Goal: Task Accomplishment & Management: Manage account settings

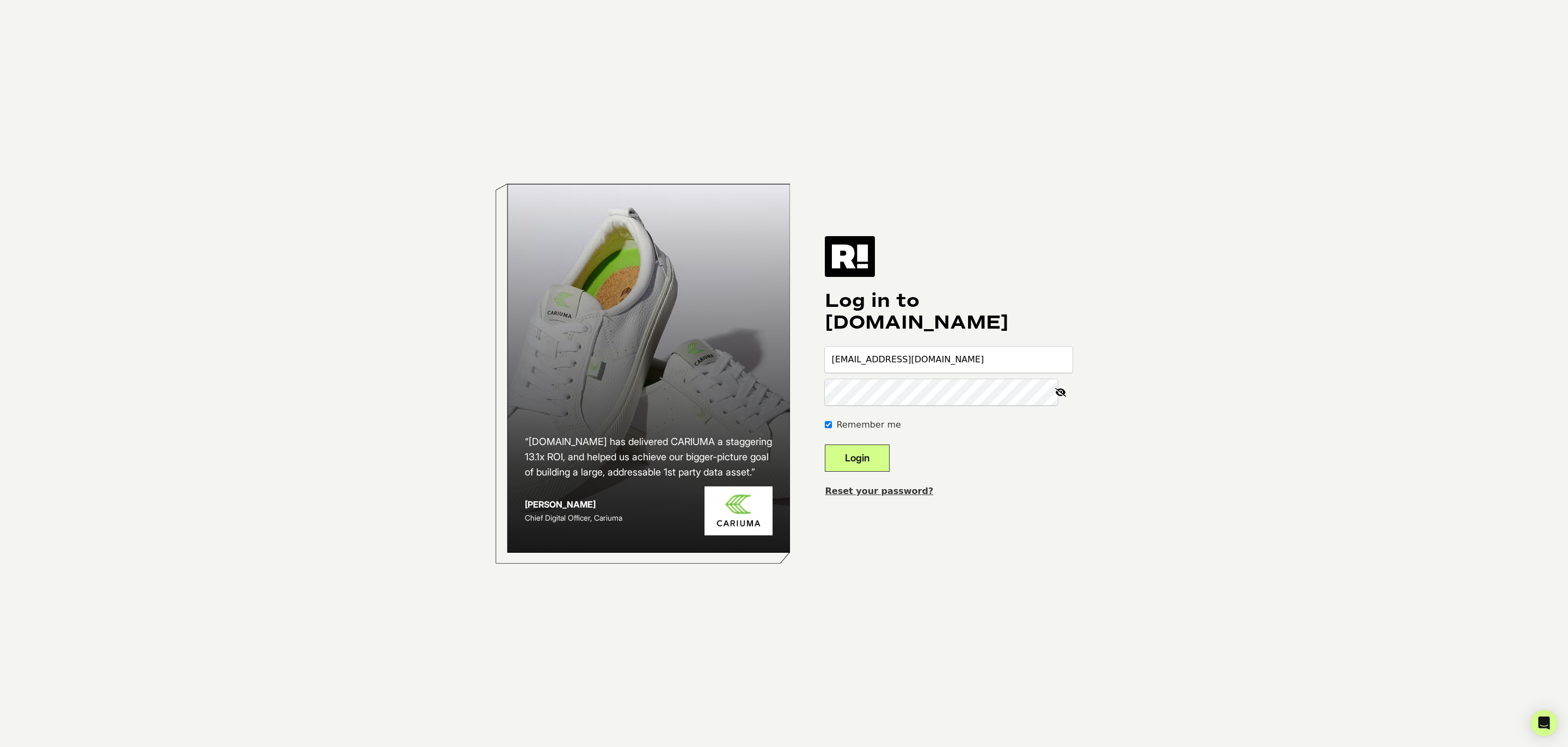
click at [890, 465] on button "Login" at bounding box center [857, 458] width 65 height 28
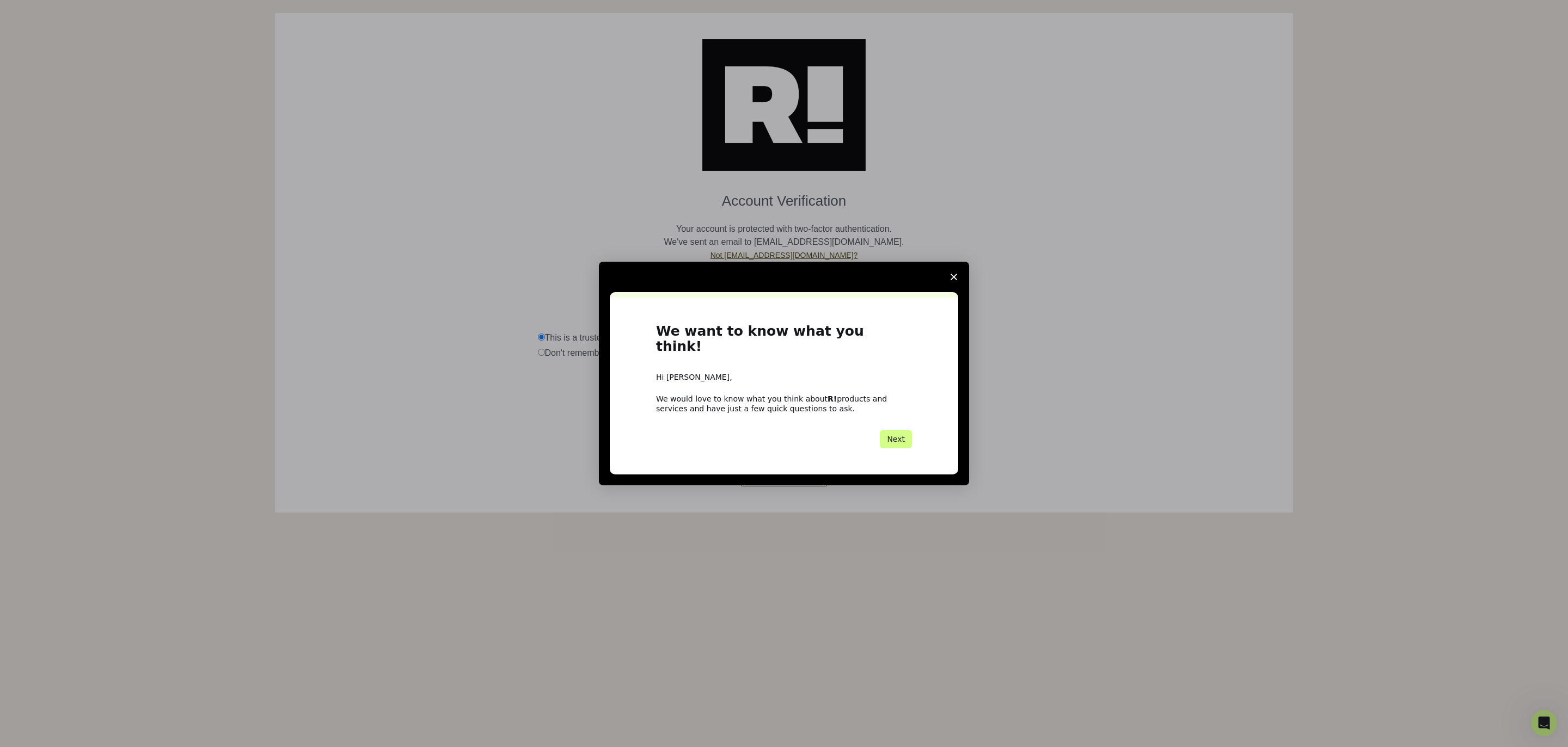
click at [955, 281] on icon "Close survey" at bounding box center [954, 277] width 7 height 7
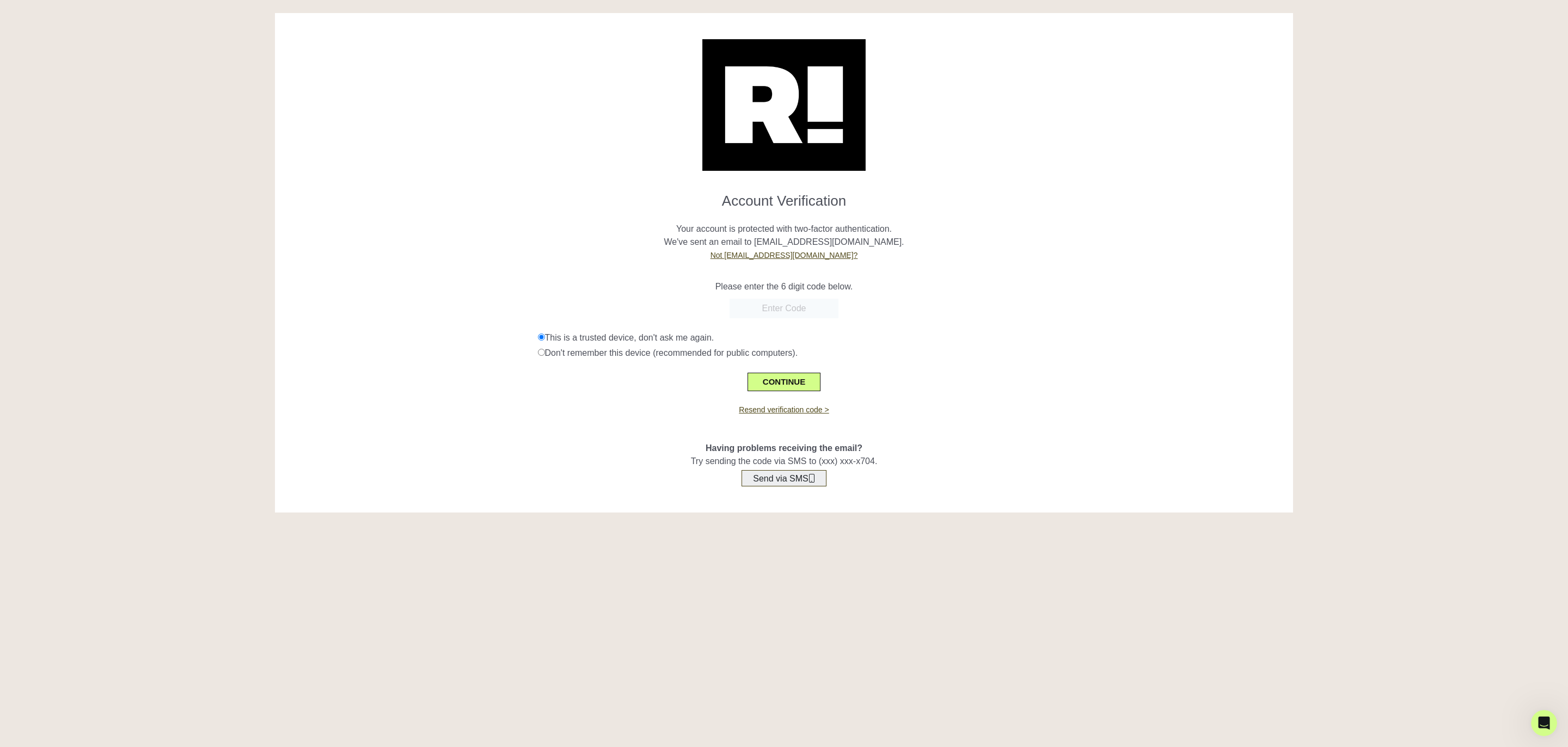
click at [787, 476] on button "Send via SMS" at bounding box center [784, 478] width 85 height 16
click at [750, 307] on input "text" at bounding box center [784, 308] width 109 height 20
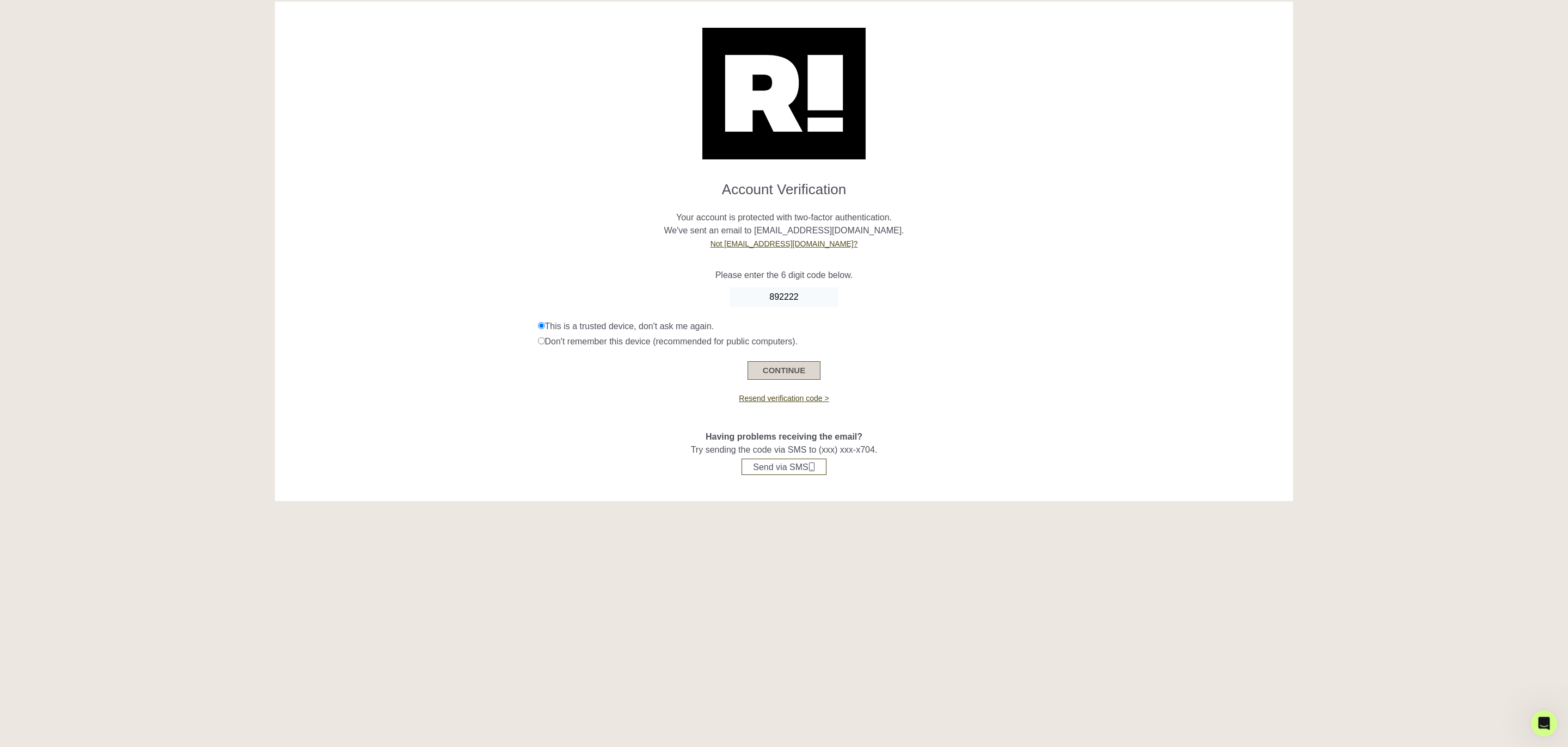
scroll to position [13, 0]
type input "892222"
click at [788, 370] on button "CONTINUE" at bounding box center [784, 368] width 73 height 18
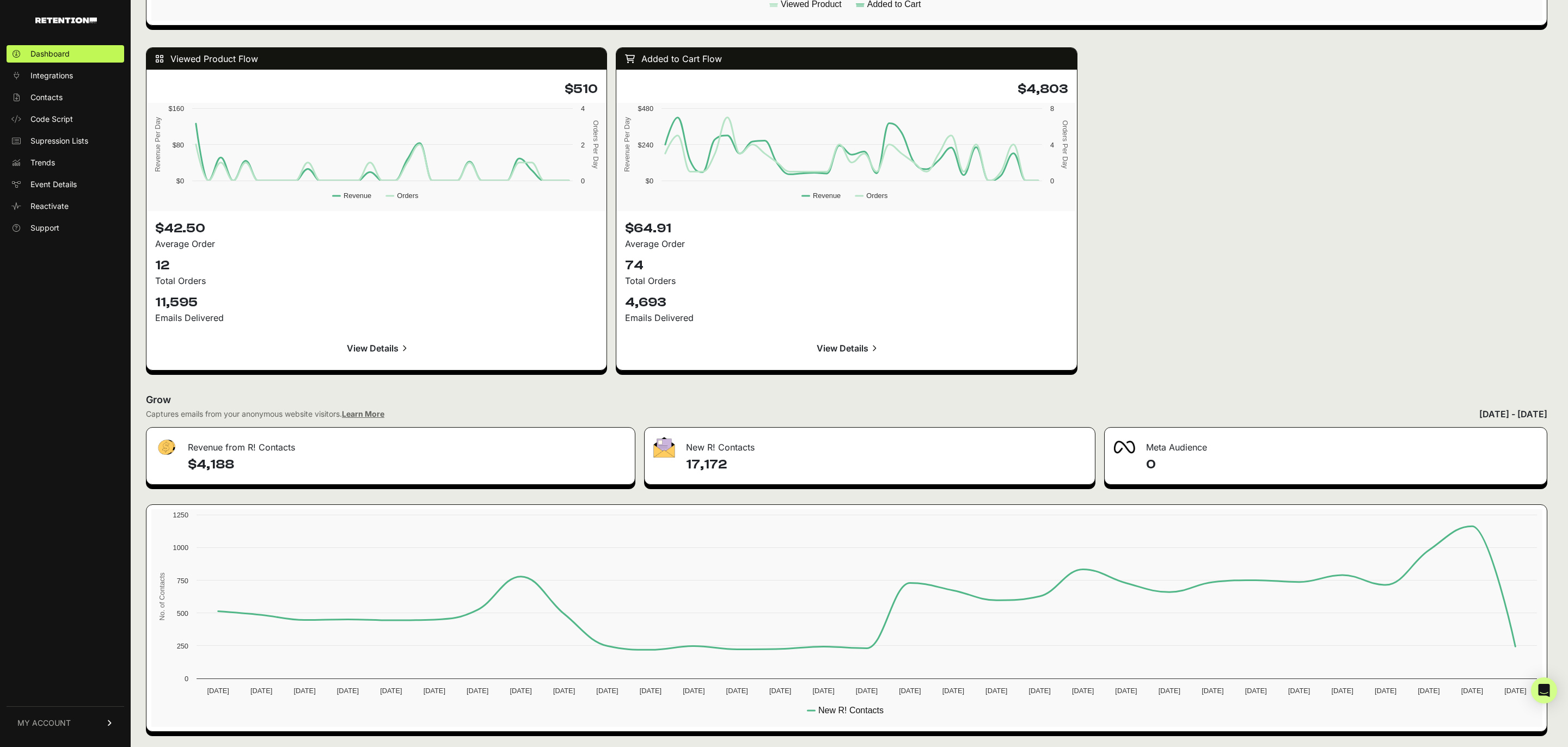
scroll to position [953, 0]
click at [93, 723] on link "MY ACCOUNT" at bounding box center [66, 722] width 118 height 33
click at [57, 687] on link "Billing" at bounding box center [66, 687] width 118 height 17
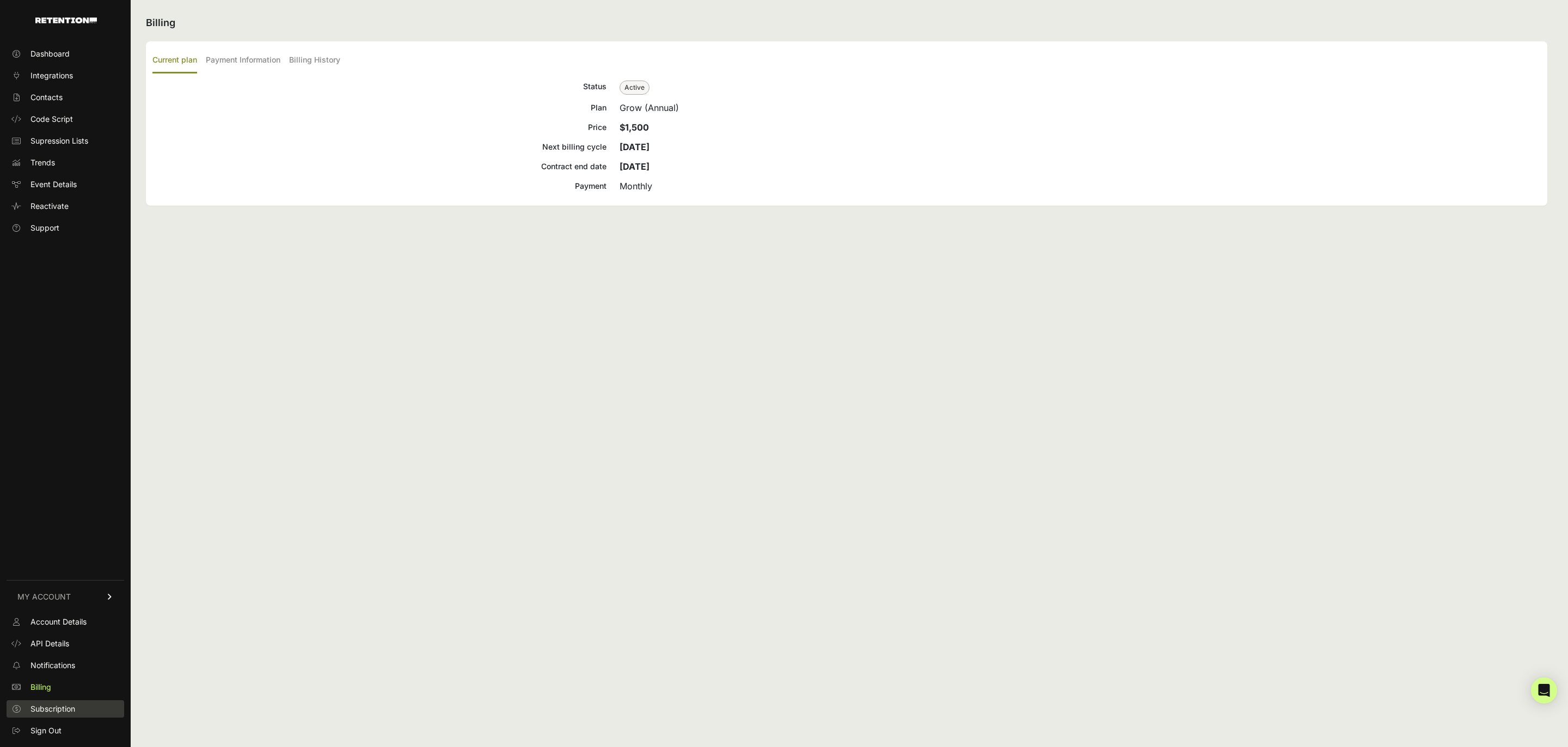
click at [82, 713] on link "Subscription" at bounding box center [66, 709] width 118 height 17
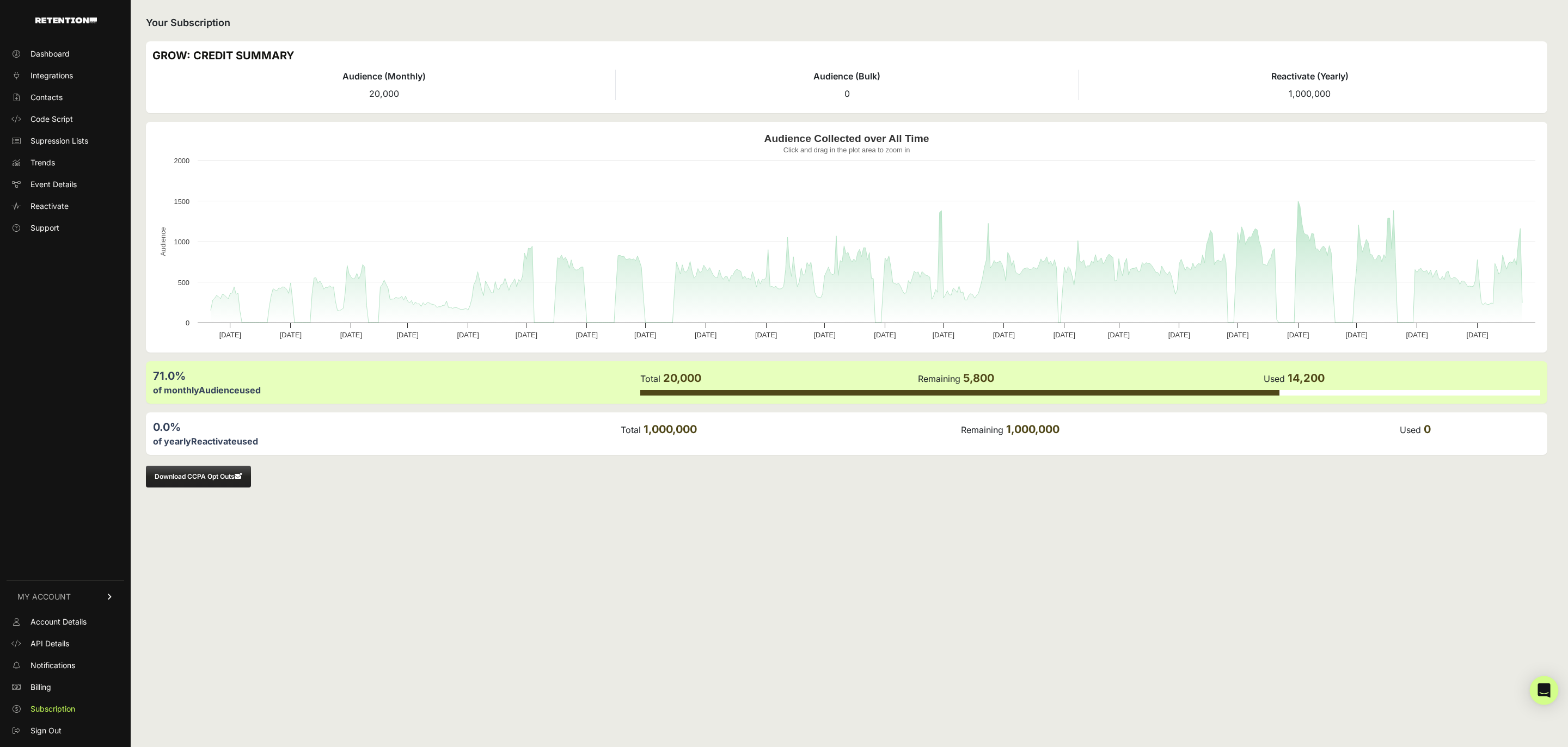
click at [1543, 698] on div "Open Intercom Messenger" at bounding box center [1544, 691] width 29 height 29
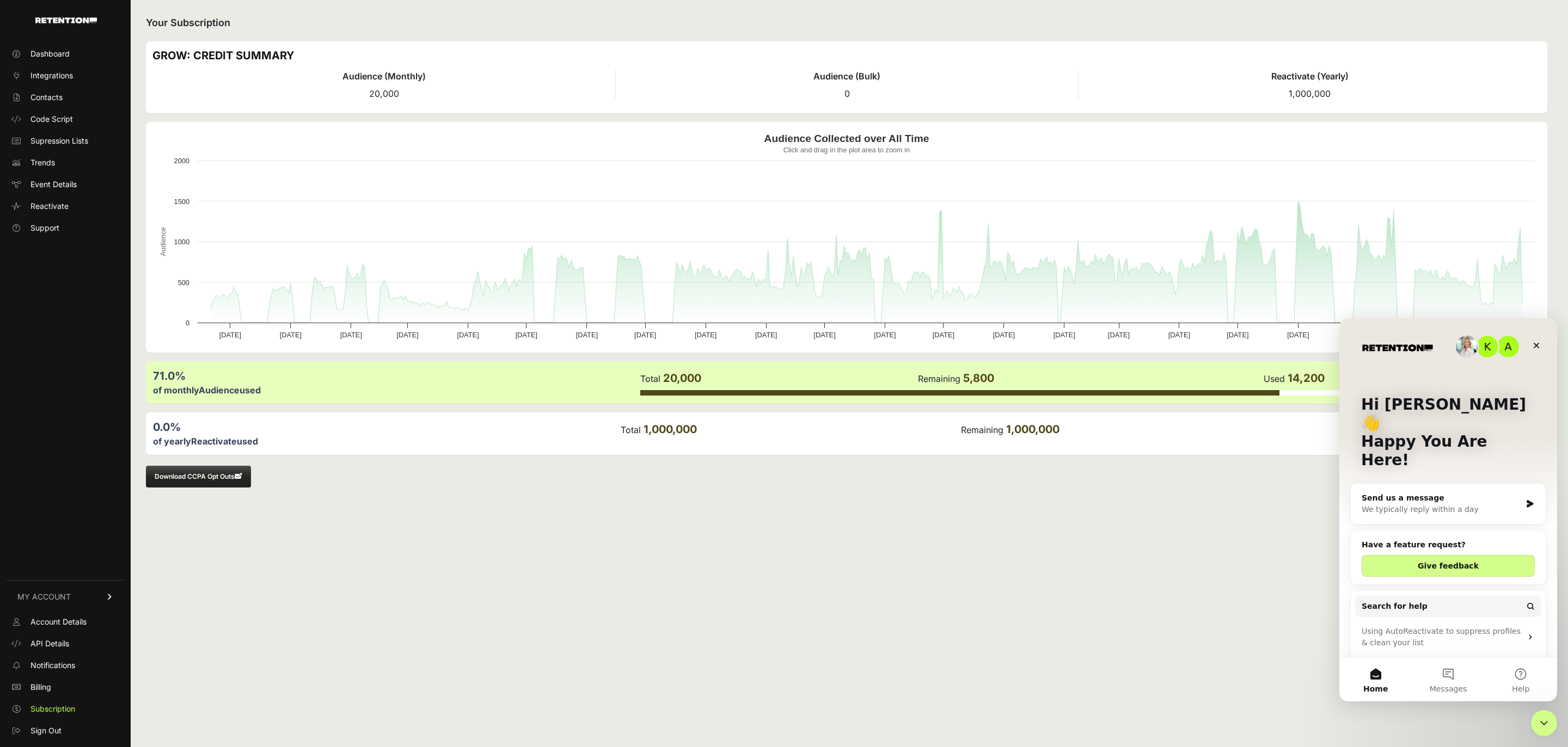
click at [1481, 493] on div "Send us a message" at bounding box center [1441, 499] width 160 height 11
